Goal: Task Accomplishment & Management: Complete application form

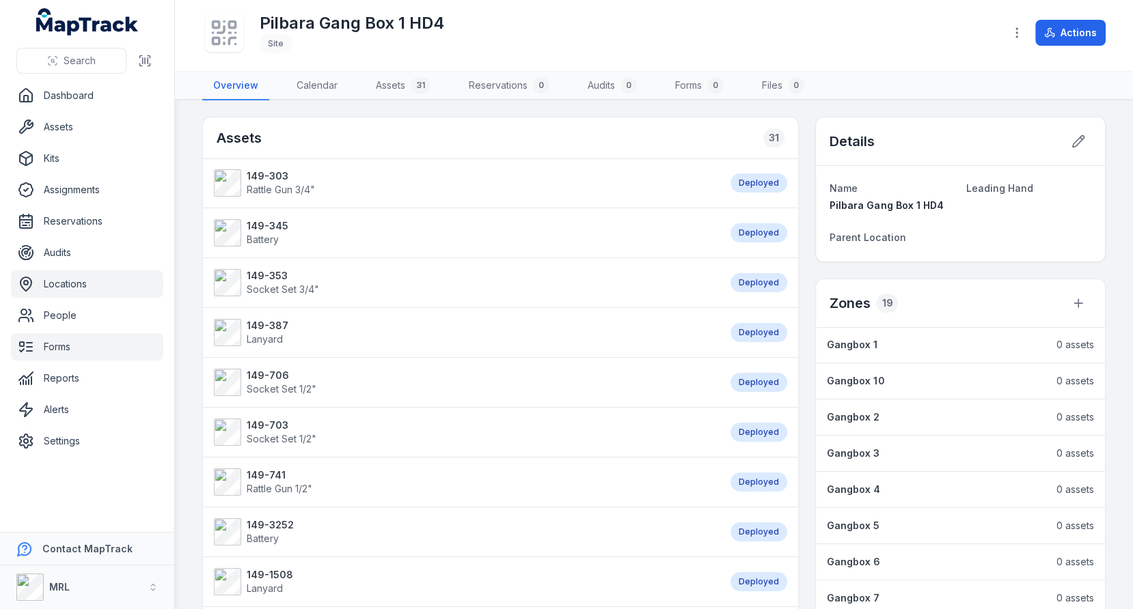
click at [98, 354] on link "Forms" at bounding box center [87, 346] width 152 height 27
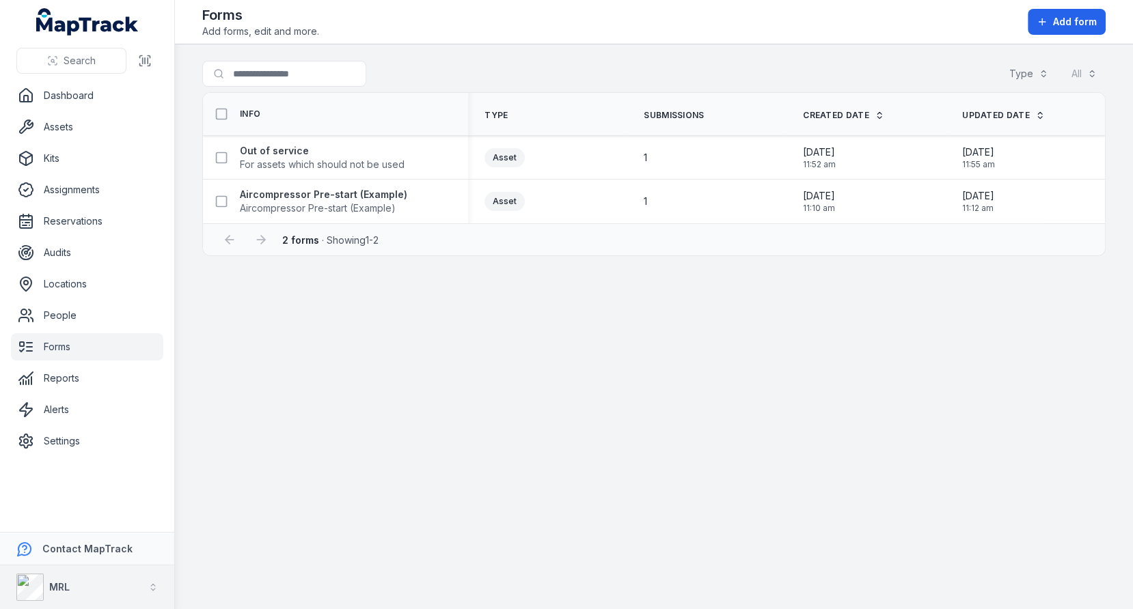
click at [68, 598] on div "MRL" at bounding box center [42, 587] width 53 height 27
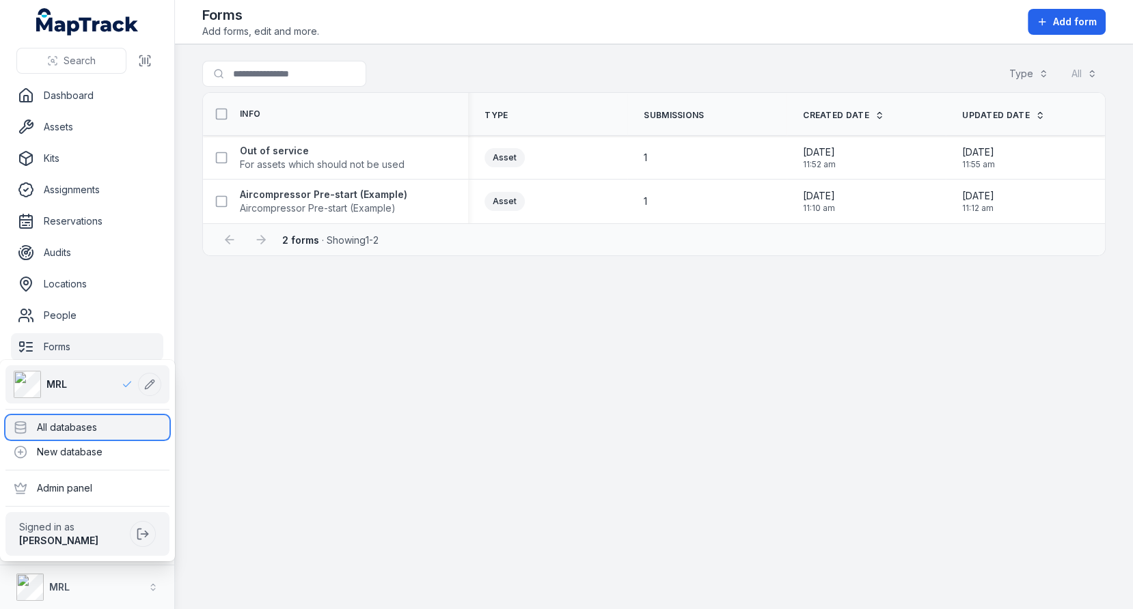
click at [95, 416] on div "All databases" at bounding box center [87, 427] width 164 height 25
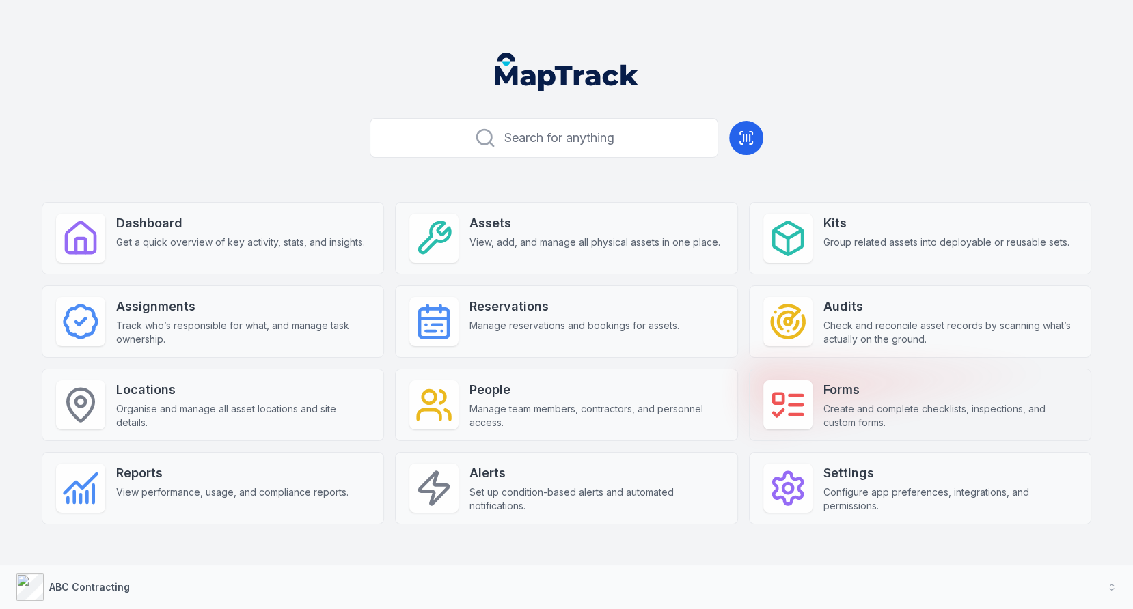
click at [842, 413] on span "Create and complete checklists, inspections, and custom forms." at bounding box center [949, 415] width 253 height 27
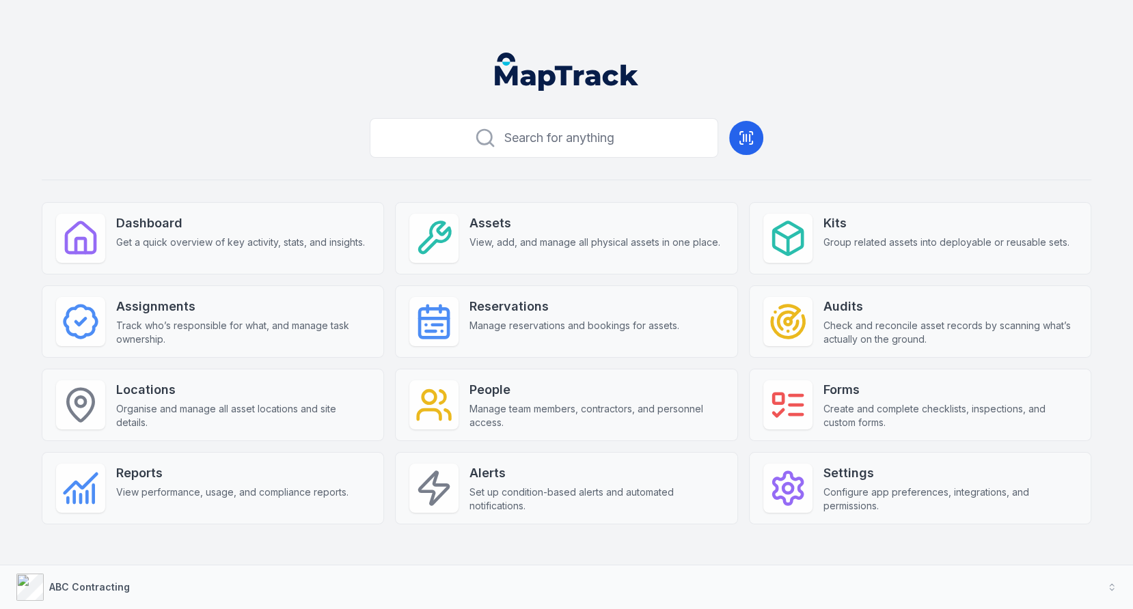
click at [876, 191] on div "Search for anything Dashboard Get a quick overview of key activity, stats, and …" at bounding box center [566, 341] width 1049 height 456
